Goal: Find specific page/section: Find specific page/section

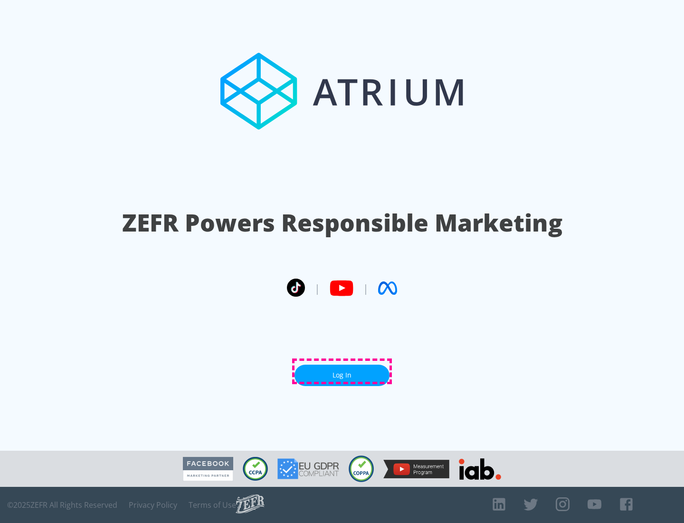
click at [342, 371] on link "Log In" at bounding box center [342, 374] width 95 height 21
